Goal: Transaction & Acquisition: Purchase product/service

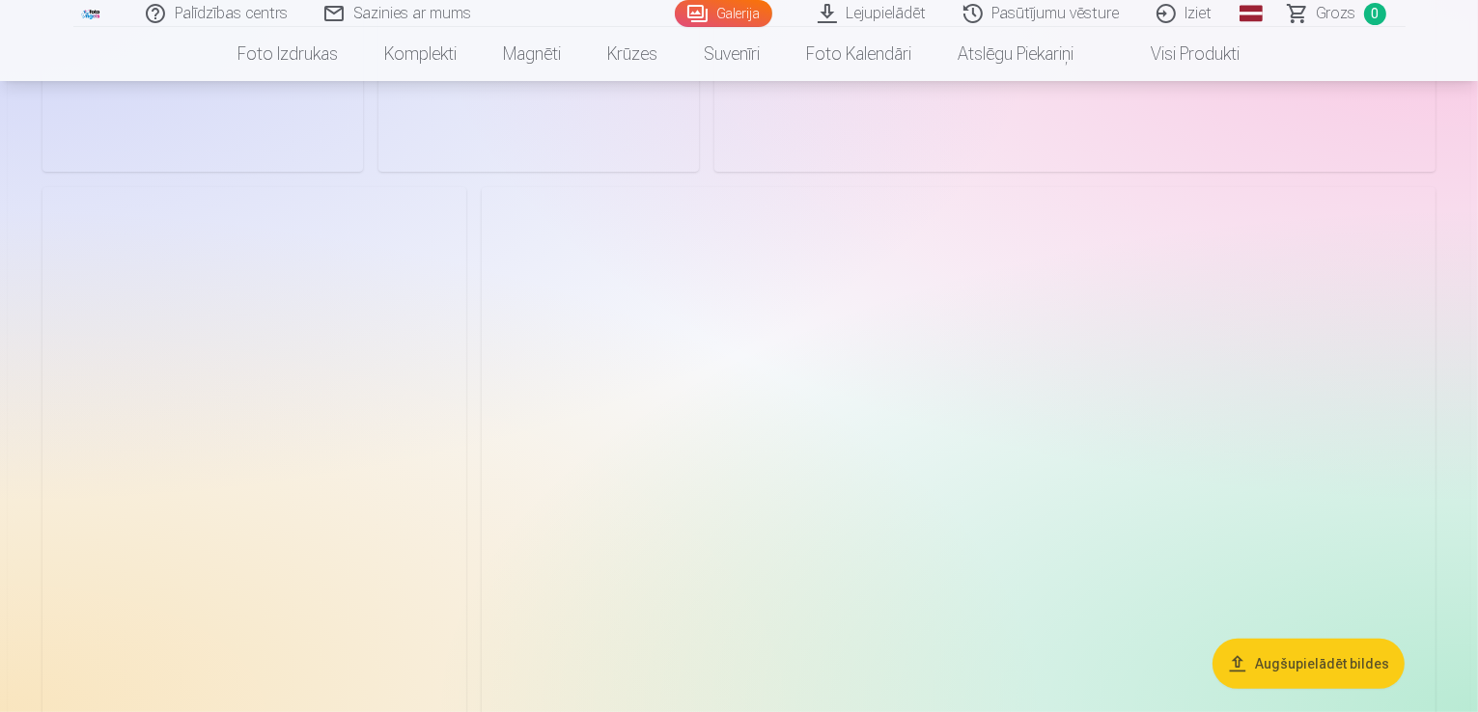
scroll to position [7721, 0]
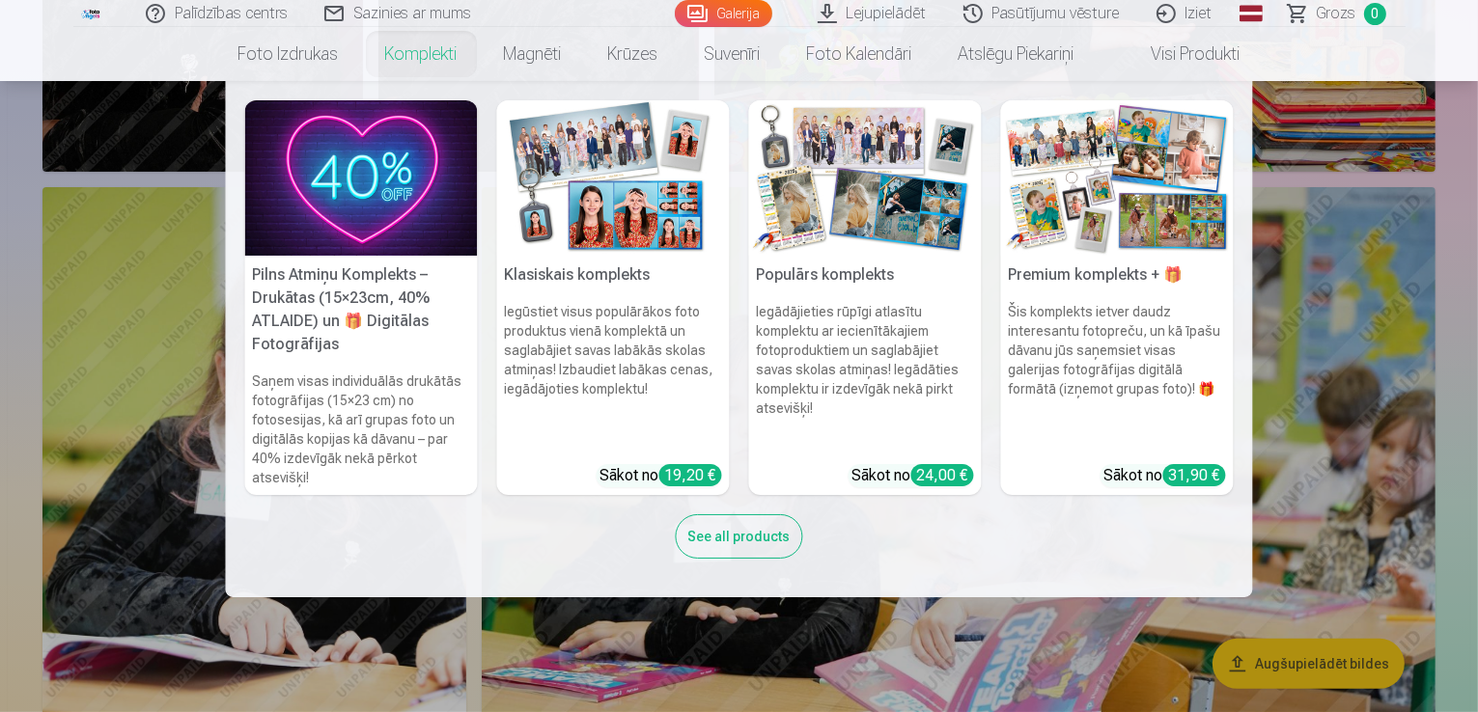
click at [417, 34] on link "Komplekti" at bounding box center [421, 54] width 119 height 54
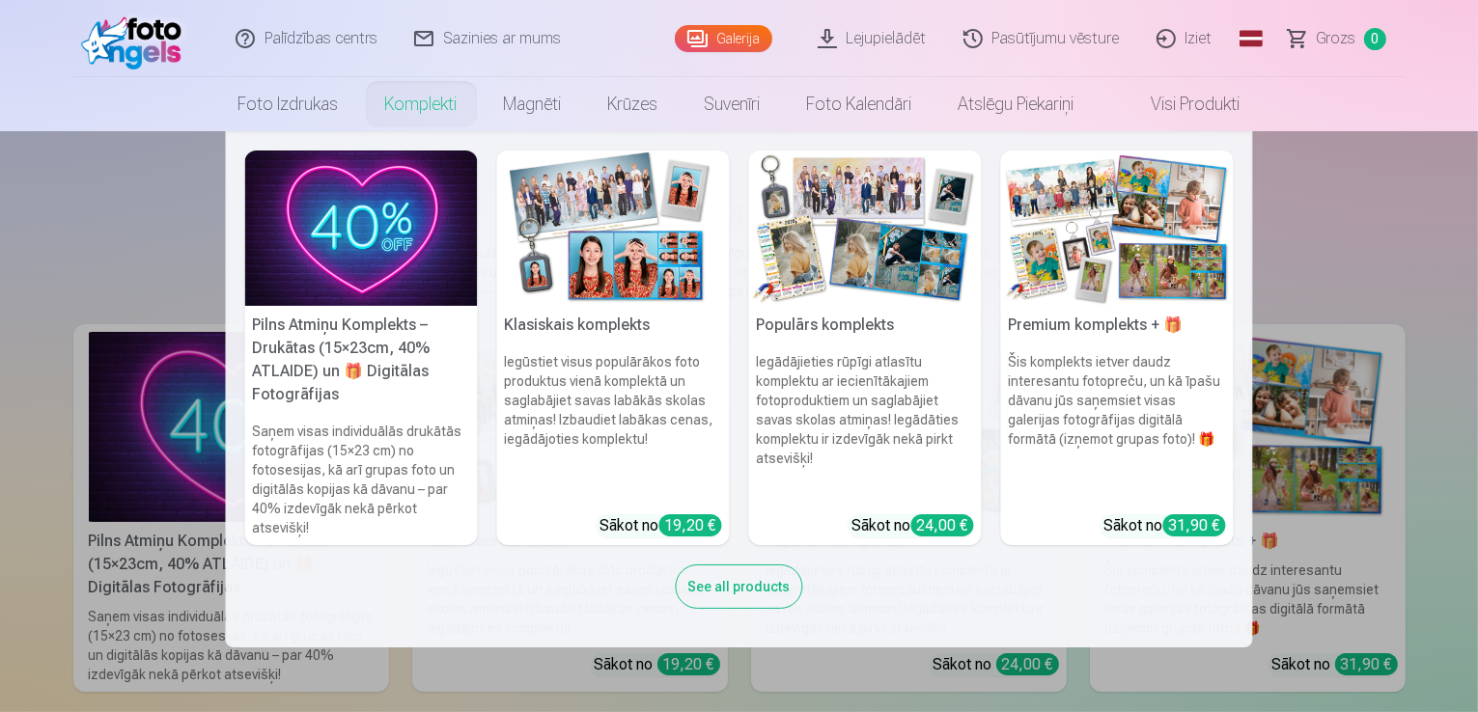
click at [1347, 188] on nav "Pilns Atmiņu Komplekts – Drukātas (15×23cm, 40% ATLAIDE) un 🎁 Digitālas Fotogrā…" at bounding box center [739, 389] width 1478 height 516
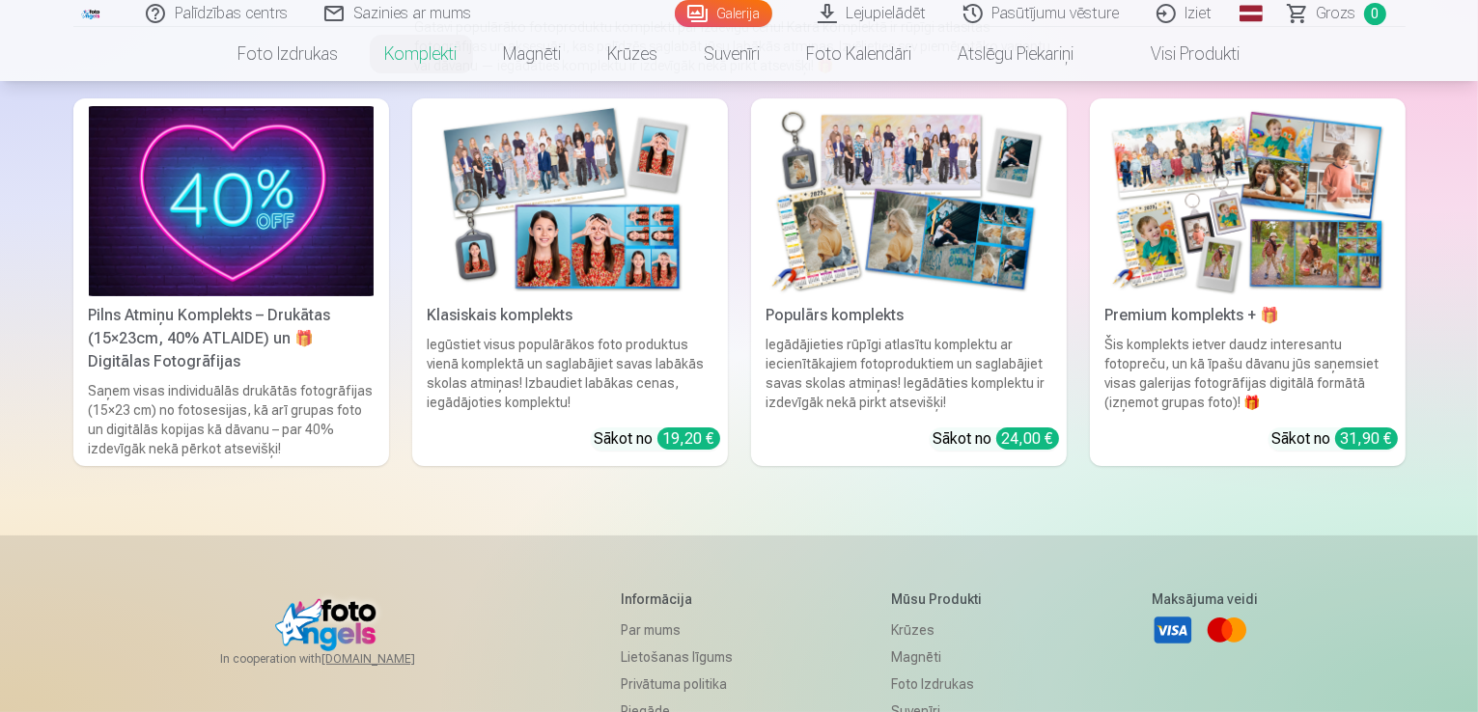
scroll to position [193, 0]
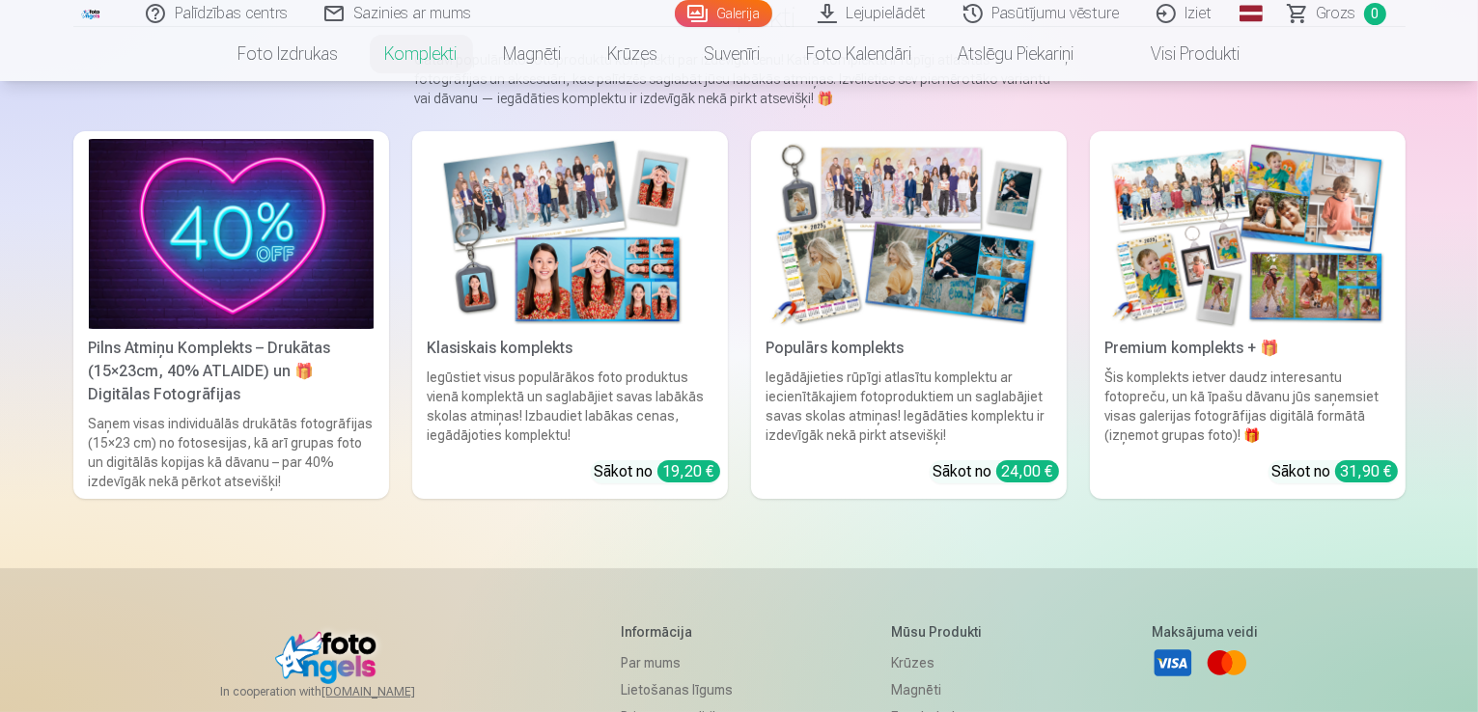
click at [181, 312] on img at bounding box center [231, 234] width 285 height 190
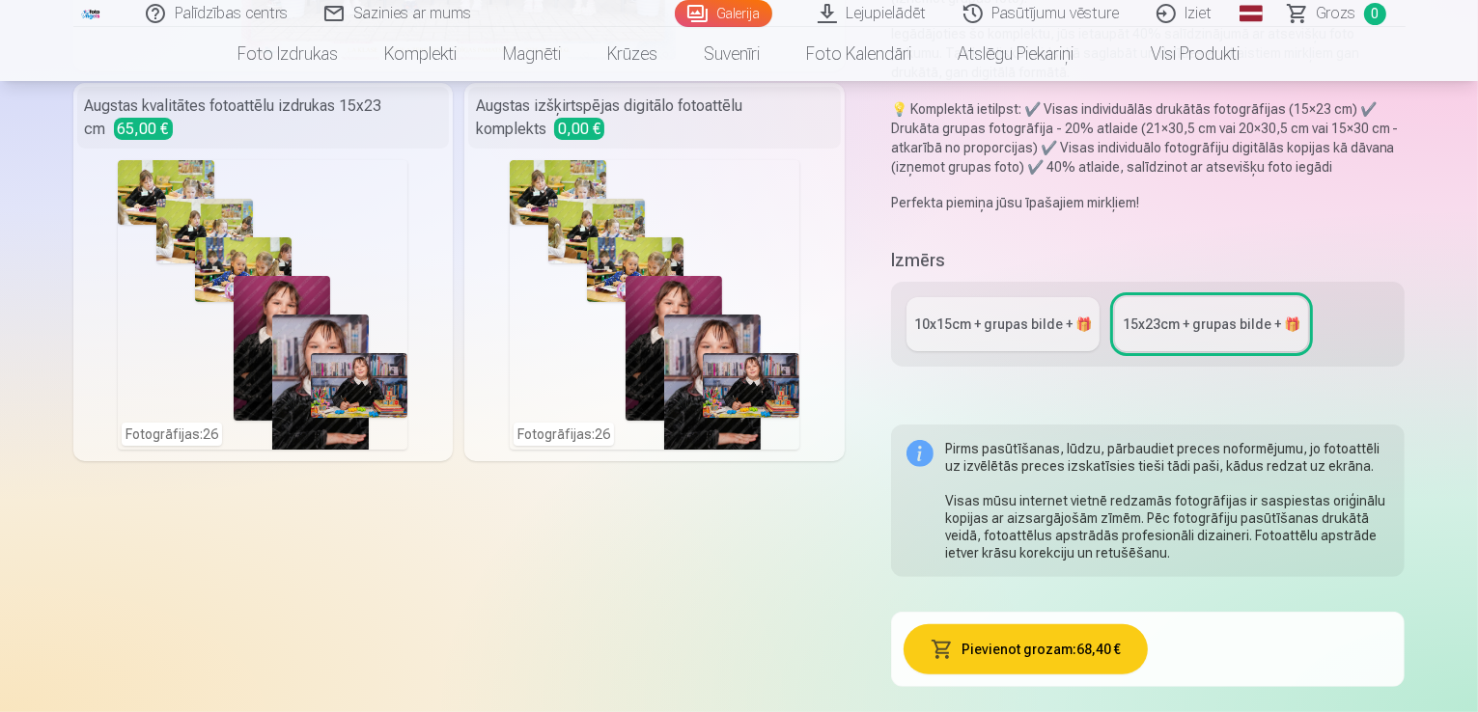
scroll to position [483, 0]
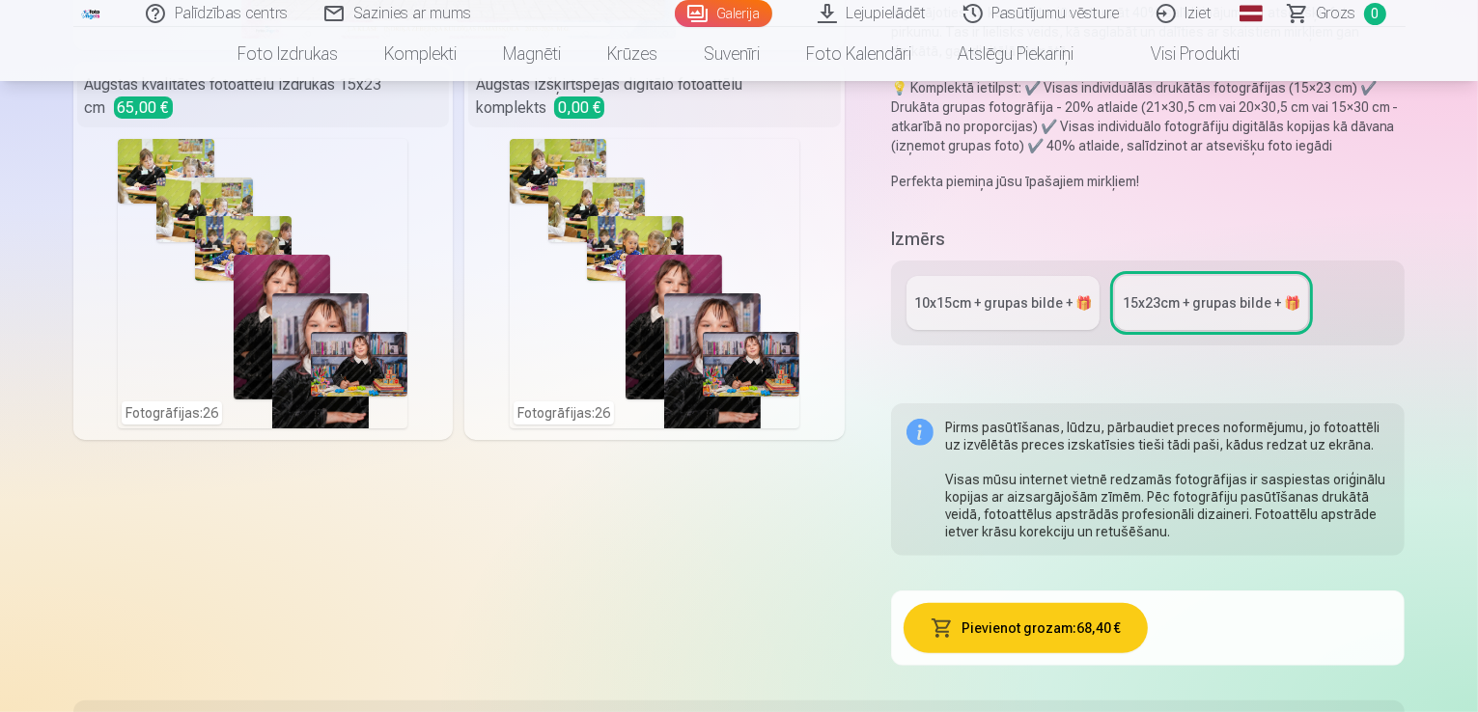
click at [1012, 293] on div "10x15сm + grupas bilde + 🎁" at bounding box center [1003, 302] width 178 height 19
